Goal: Task Accomplishment & Management: Manage account settings

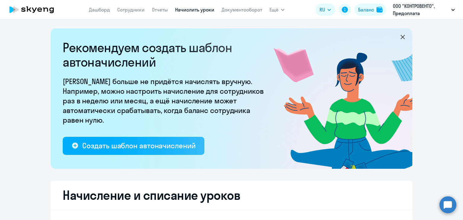
select select "10"
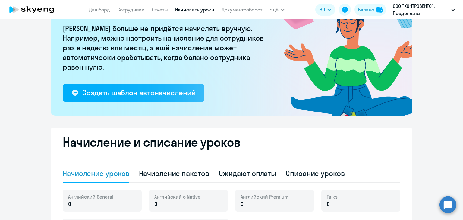
scroll to position [91, 0]
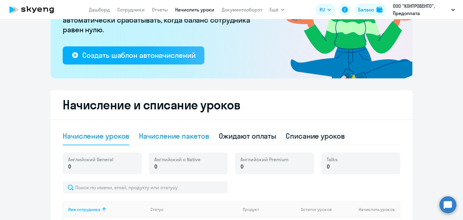
click at [188, 130] on div "Начисление пакетов" at bounding box center [174, 136] width 70 height 18
select select "10"
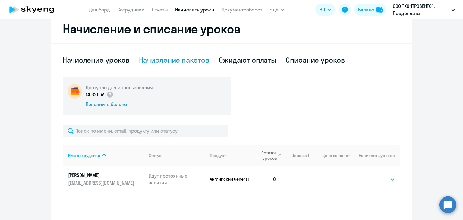
scroll to position [232, 0]
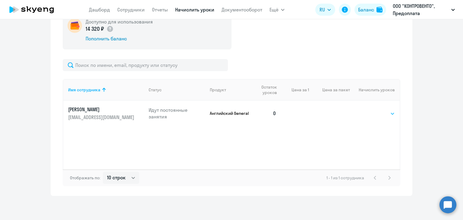
click at [380, 114] on select "Выбрать 4 8 16 32 64 96 128" at bounding box center [383, 113] width 25 height 7
select select "16"
click at [371, 110] on select "Выбрать 4 8 16 32 64 96 128" at bounding box center [383, 113] width 25 height 7
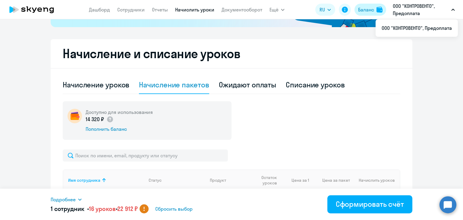
click at [367, 7] on div "Баланс" at bounding box center [366, 9] width 16 height 7
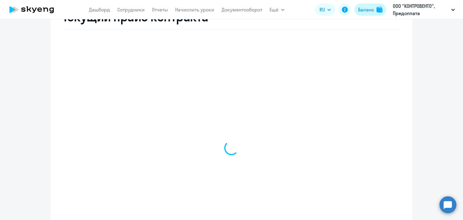
select select "english_adult_not_native_speaker"
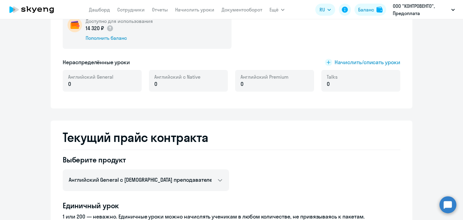
scroll to position [100, 0]
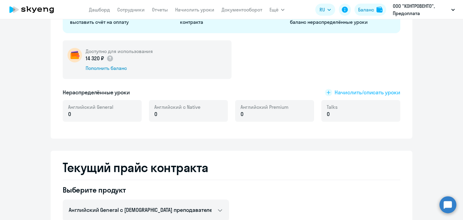
click at [349, 93] on span "Начислить/списать уроки" at bounding box center [368, 93] width 66 height 8
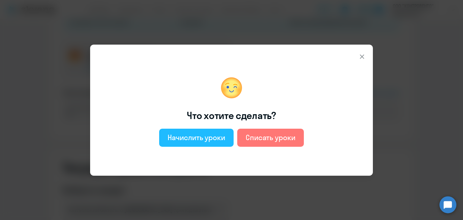
click at [220, 139] on div "Начислить уроки" at bounding box center [197, 138] width 58 height 10
select select "english_adult_not_native_speaker"
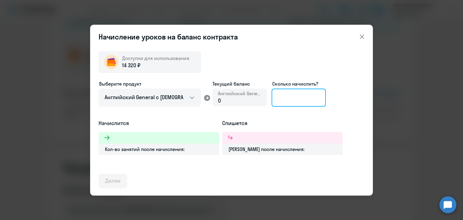
click at [292, 99] on input at bounding box center [299, 98] width 54 height 18
type input "10"
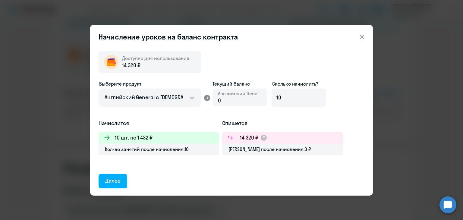
click at [116, 173] on div "Доступно для использования 14 320 ₽ Выберите продукт Английский General с русск…" at bounding box center [232, 117] width 266 height 142
click at [117, 175] on button "Далее" at bounding box center [113, 181] width 29 height 14
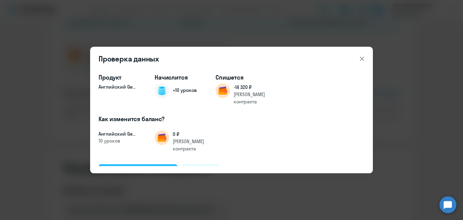
click at [129, 167] on div "Подтвердить и начислить" at bounding box center [138, 171] width 66 height 8
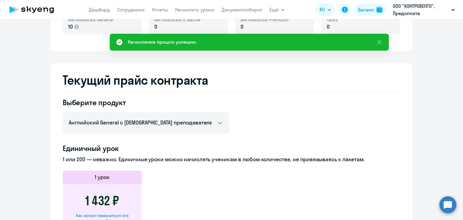
scroll to position [221, 0]
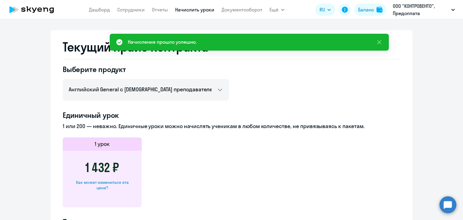
click at [194, 12] on link "Начислить уроки" at bounding box center [194, 10] width 39 height 6
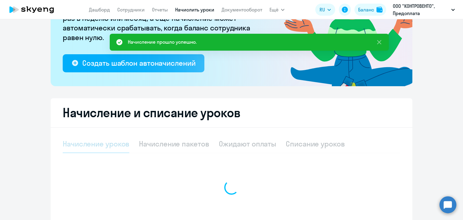
select select "10"
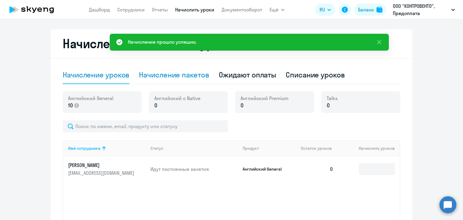
scroll to position [203, 0]
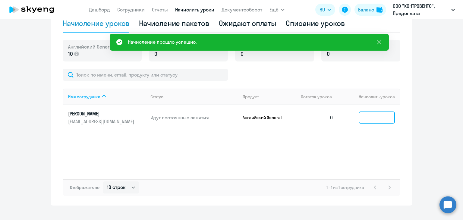
click at [382, 117] on input at bounding box center [377, 118] width 36 height 12
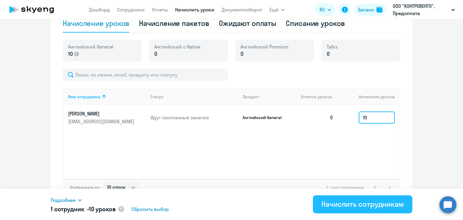
type input "10"
click at [346, 203] on div "Начислить сотрудникам" at bounding box center [363, 204] width 83 height 10
